Goal: Task Accomplishment & Management: Manage account settings

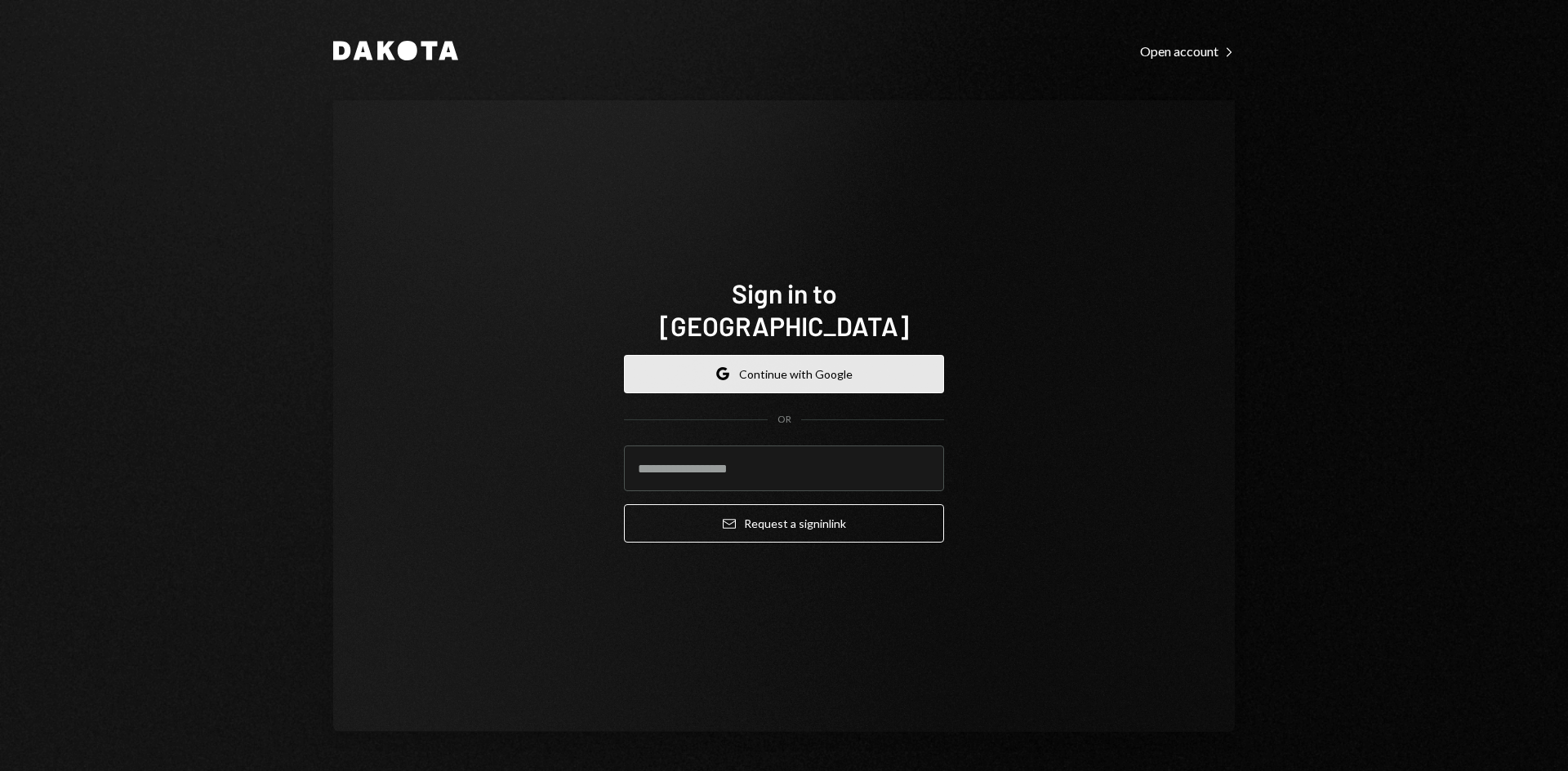
click at [732, 355] on button "Google Continue with Google" at bounding box center [784, 373] width 320 height 38
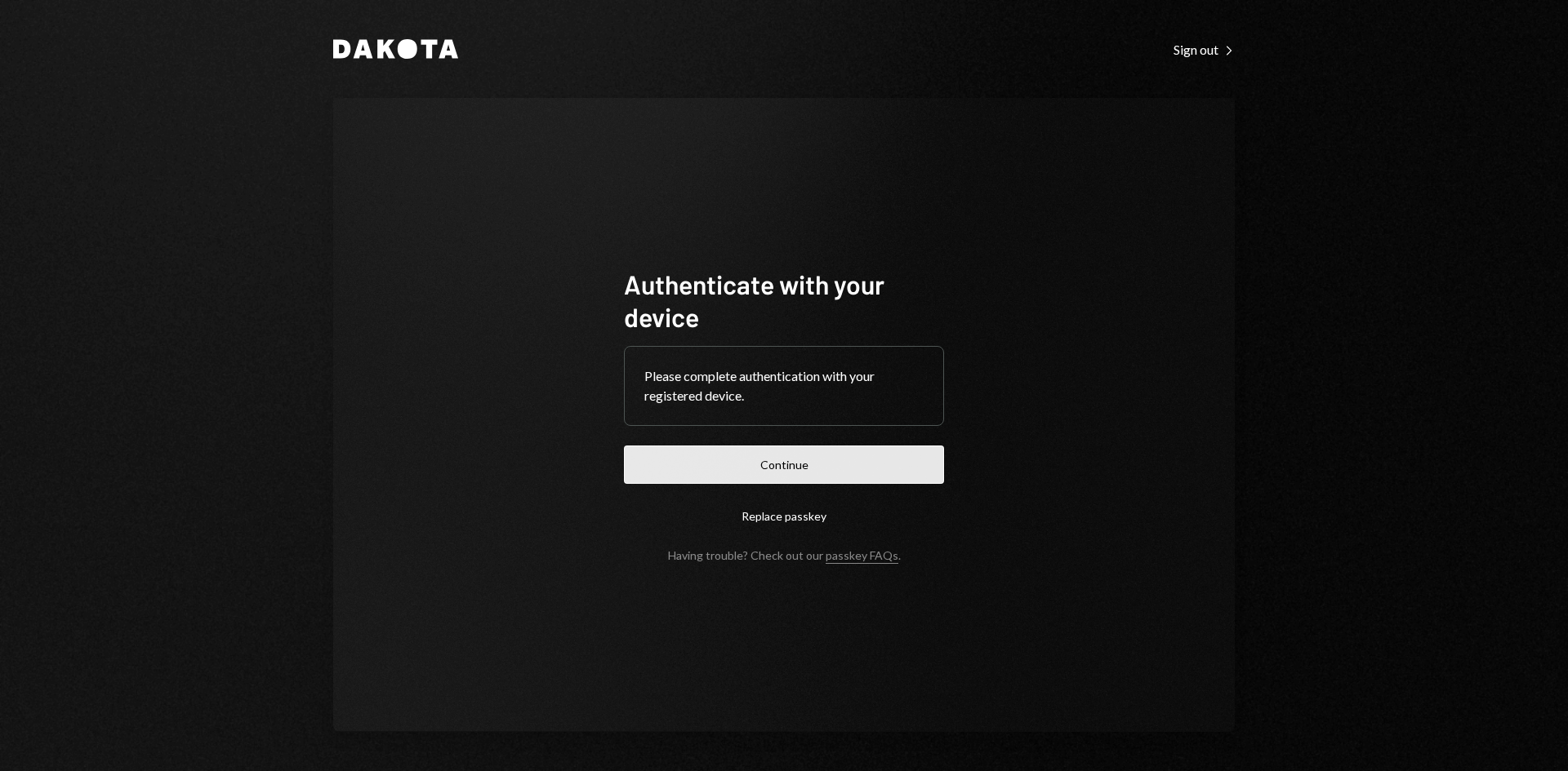
click at [889, 478] on button "Continue" at bounding box center [784, 464] width 320 height 38
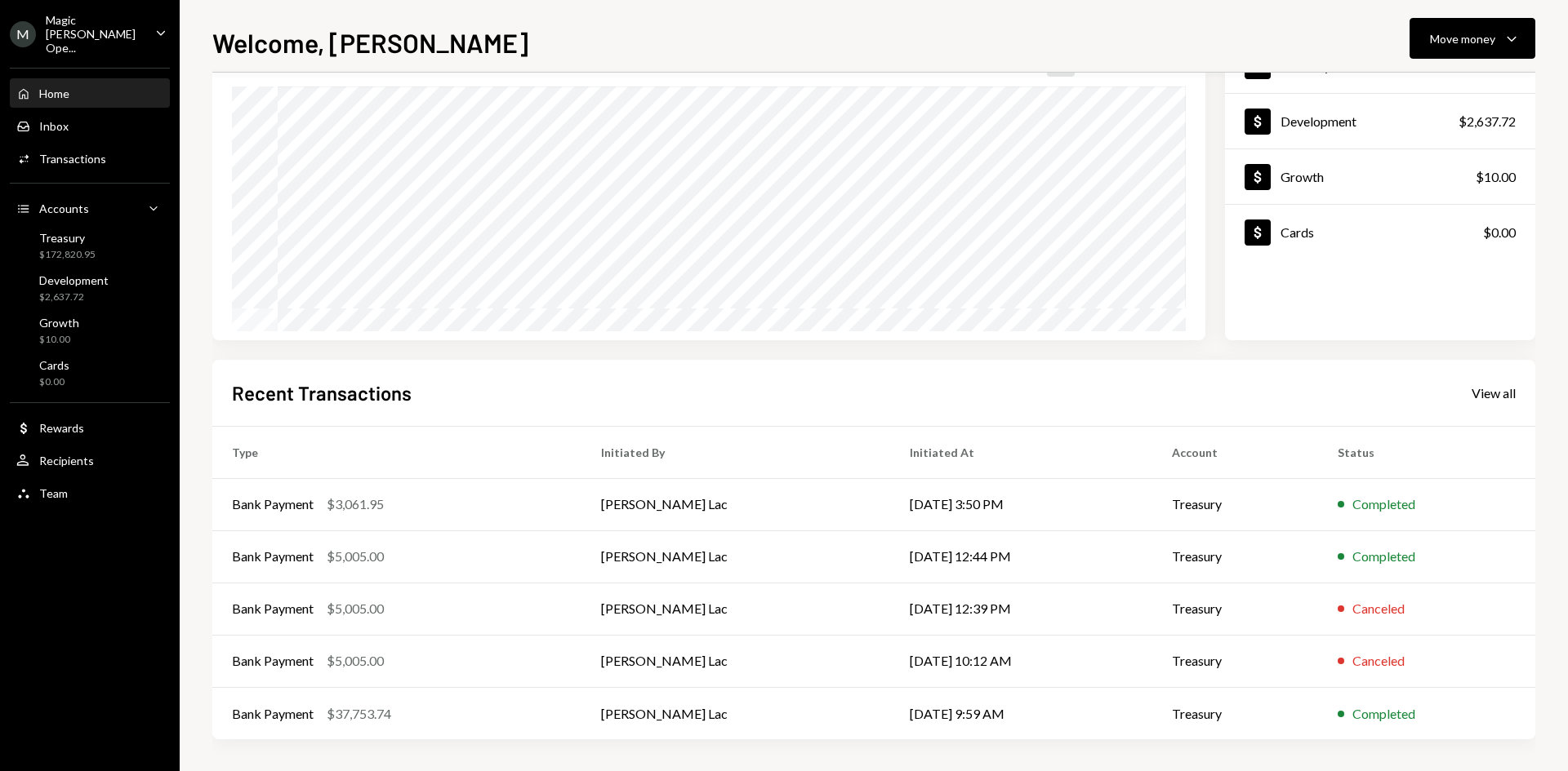
scroll to position [135, 0]
click at [61, 152] on div "Transactions" at bounding box center [73, 158] width 67 height 14
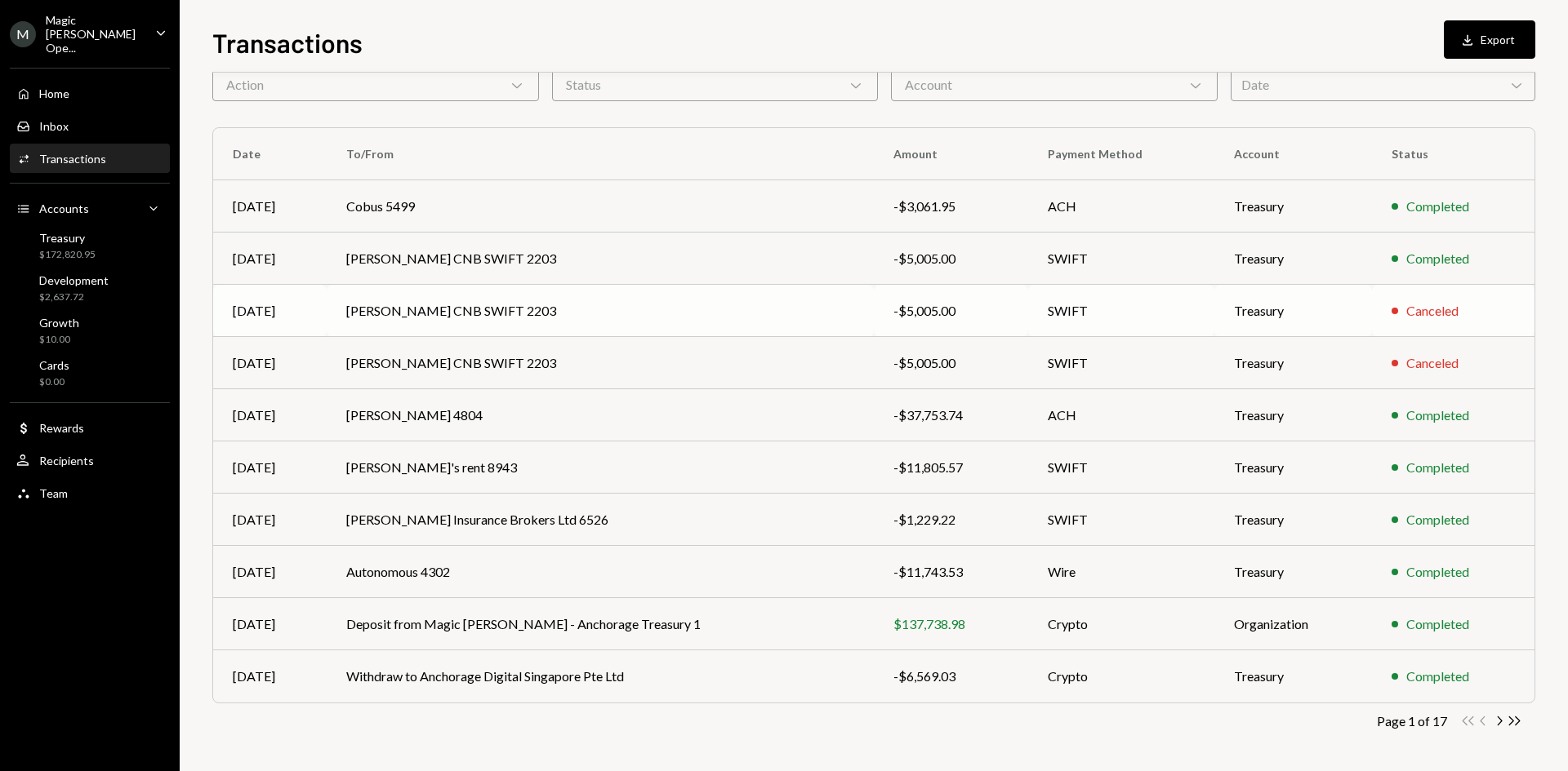
scroll to position [80, 0]
click at [1499, 726] on icon "Chevron Right" at bounding box center [1499, 720] width 16 height 16
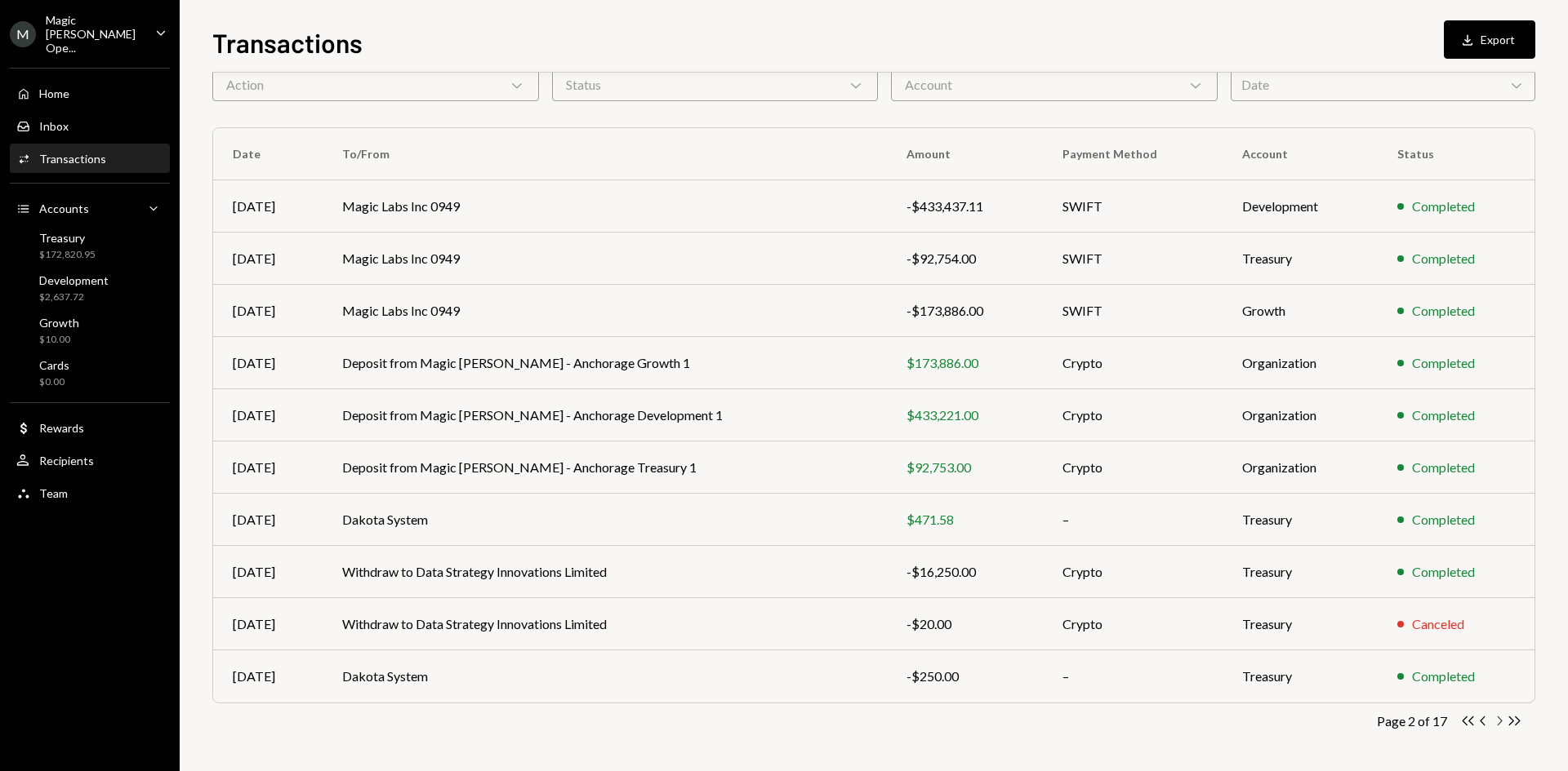
click at [1499, 726] on icon "Chevron Right" at bounding box center [1499, 720] width 16 height 16
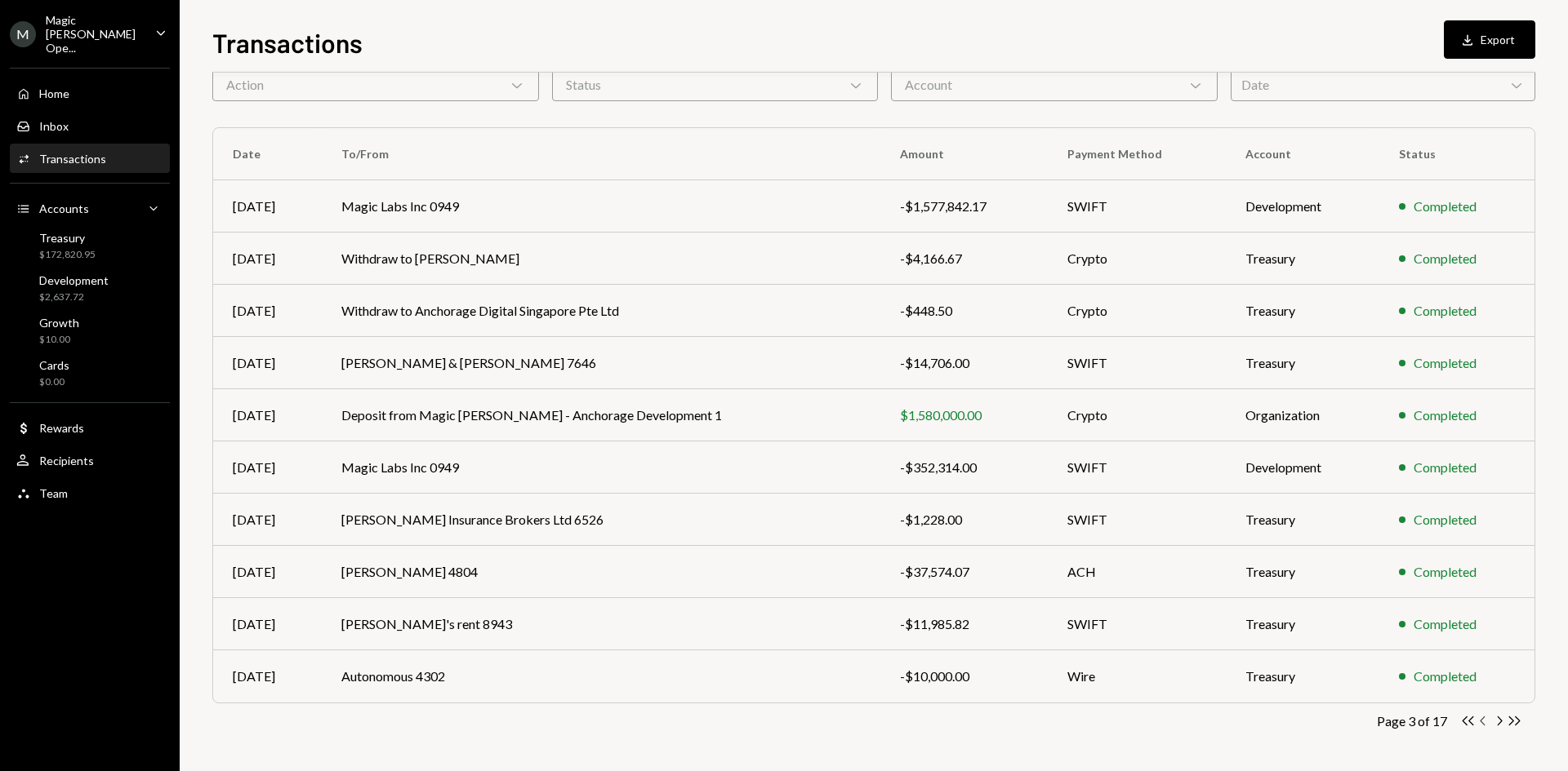
click at [1484, 721] on icon "Chevron Left" at bounding box center [1483, 720] width 16 height 16
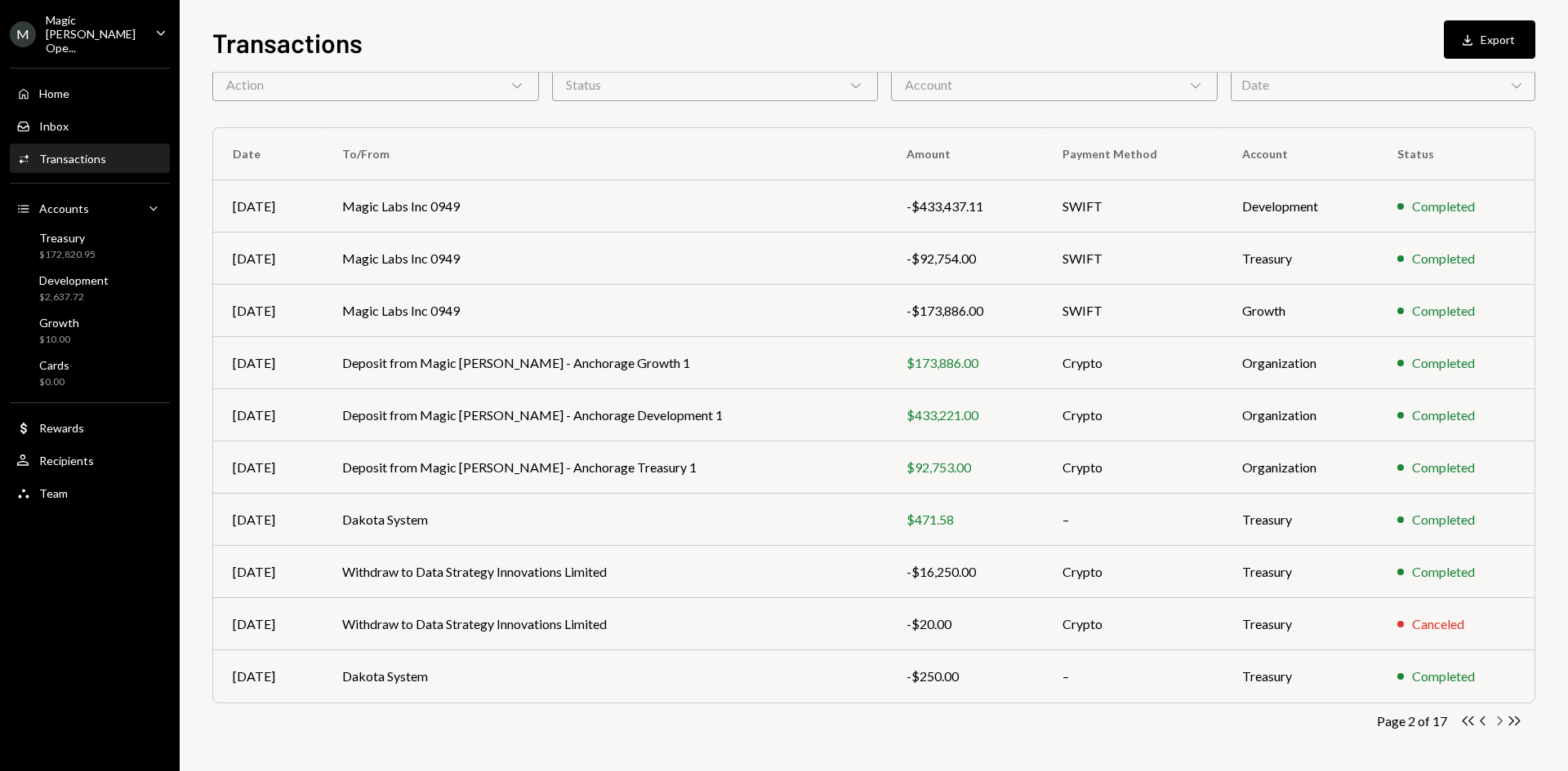
click at [1502, 726] on icon "Chevron Right" at bounding box center [1499, 720] width 16 height 16
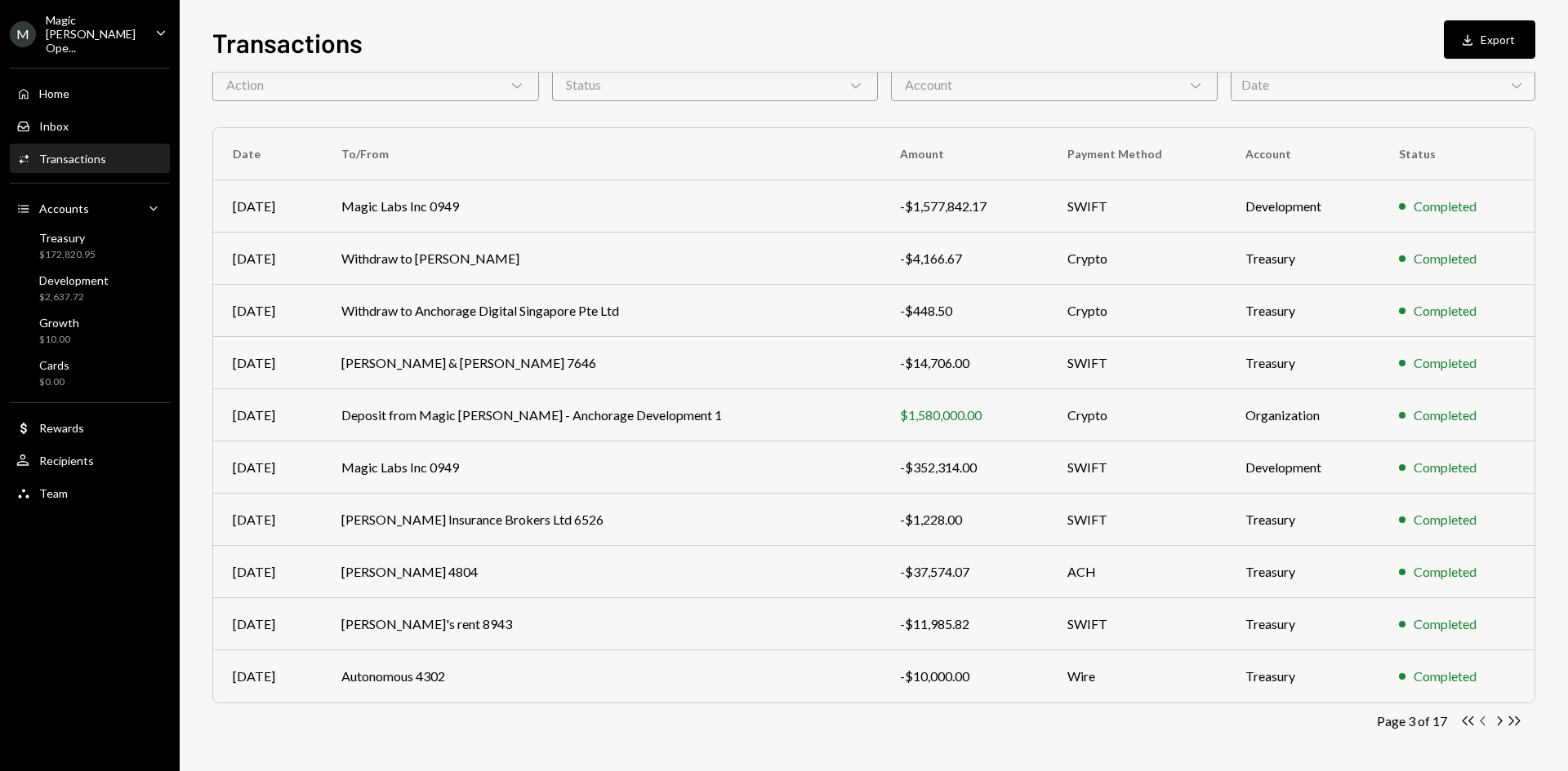
click at [1484, 726] on icon "Chevron Left" at bounding box center [1483, 720] width 16 height 16
